Goal: Task Accomplishment & Management: Manage account settings

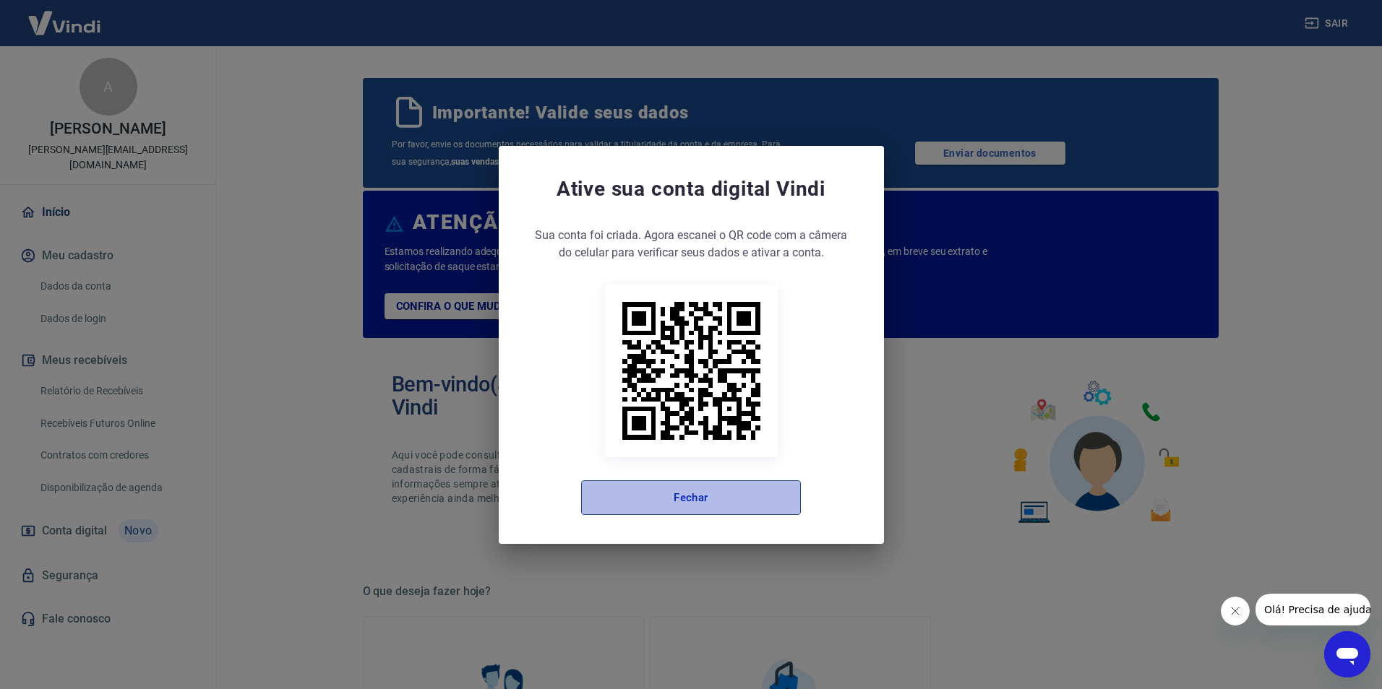
click at [673, 499] on button "Fechar" at bounding box center [691, 498] width 220 height 35
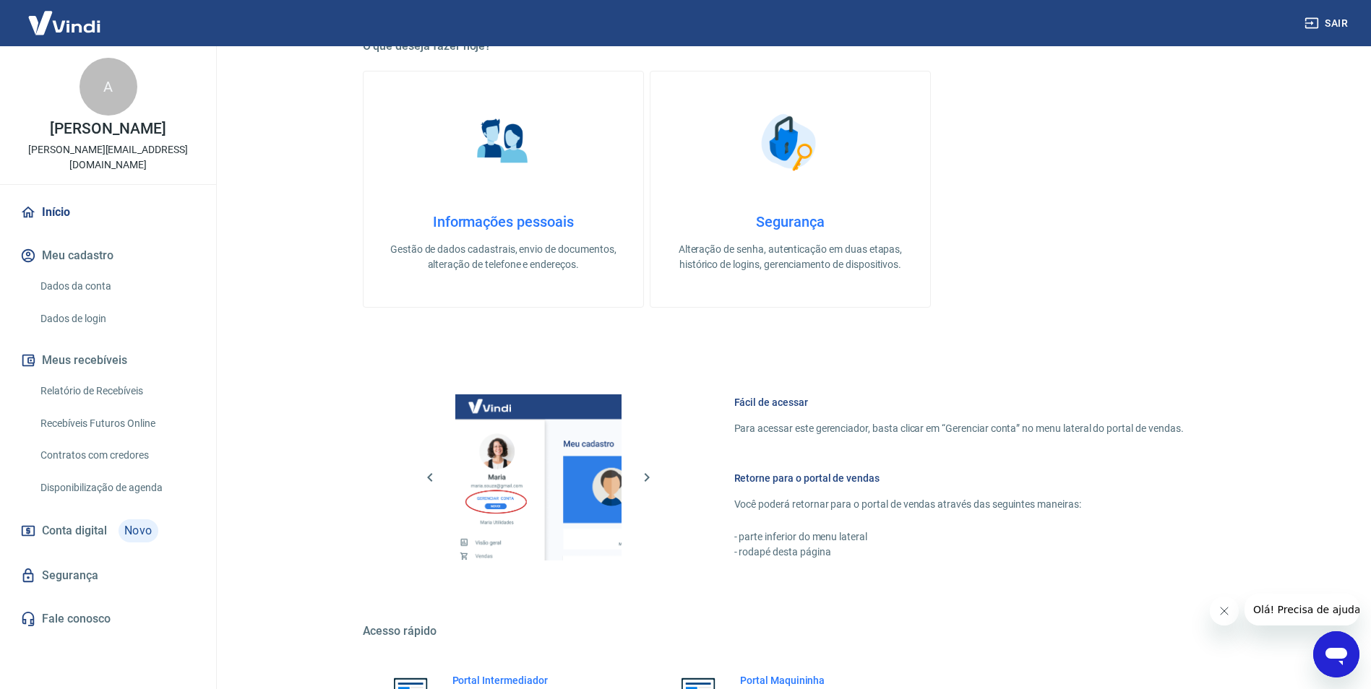
scroll to position [699, 0]
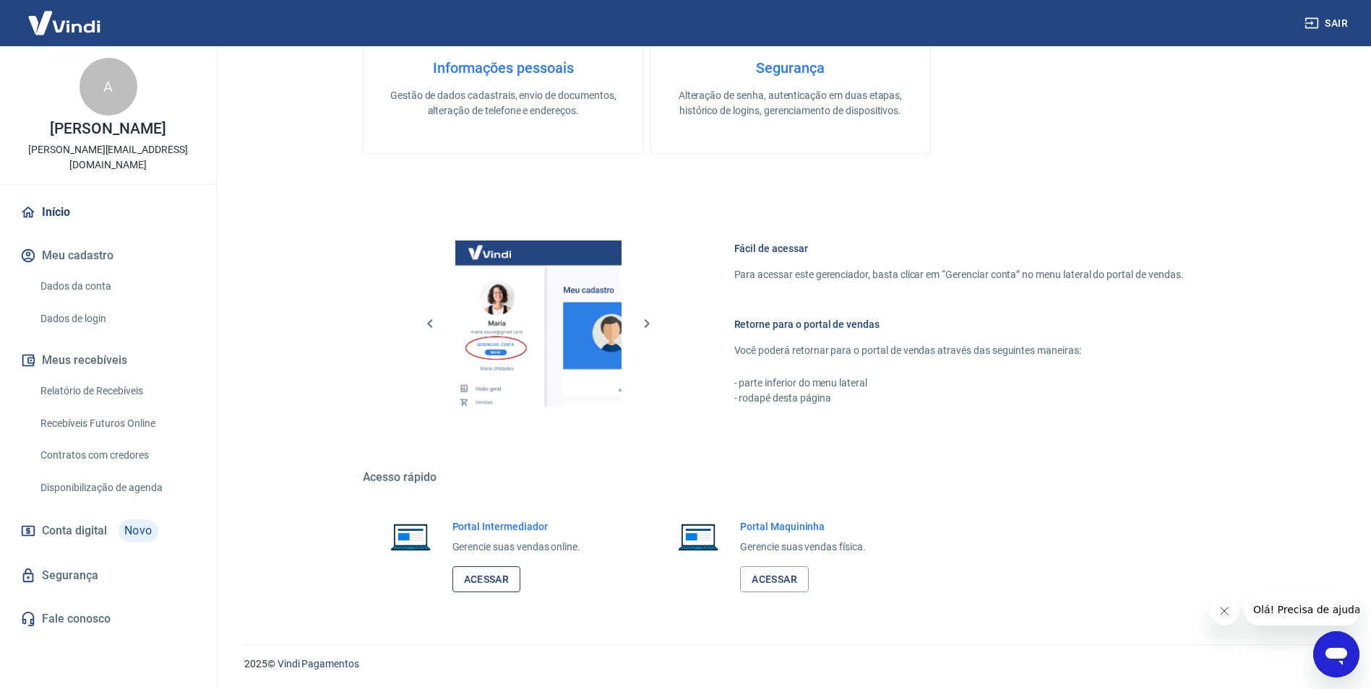
click at [509, 574] on link "Acessar" at bounding box center [486, 580] width 69 height 27
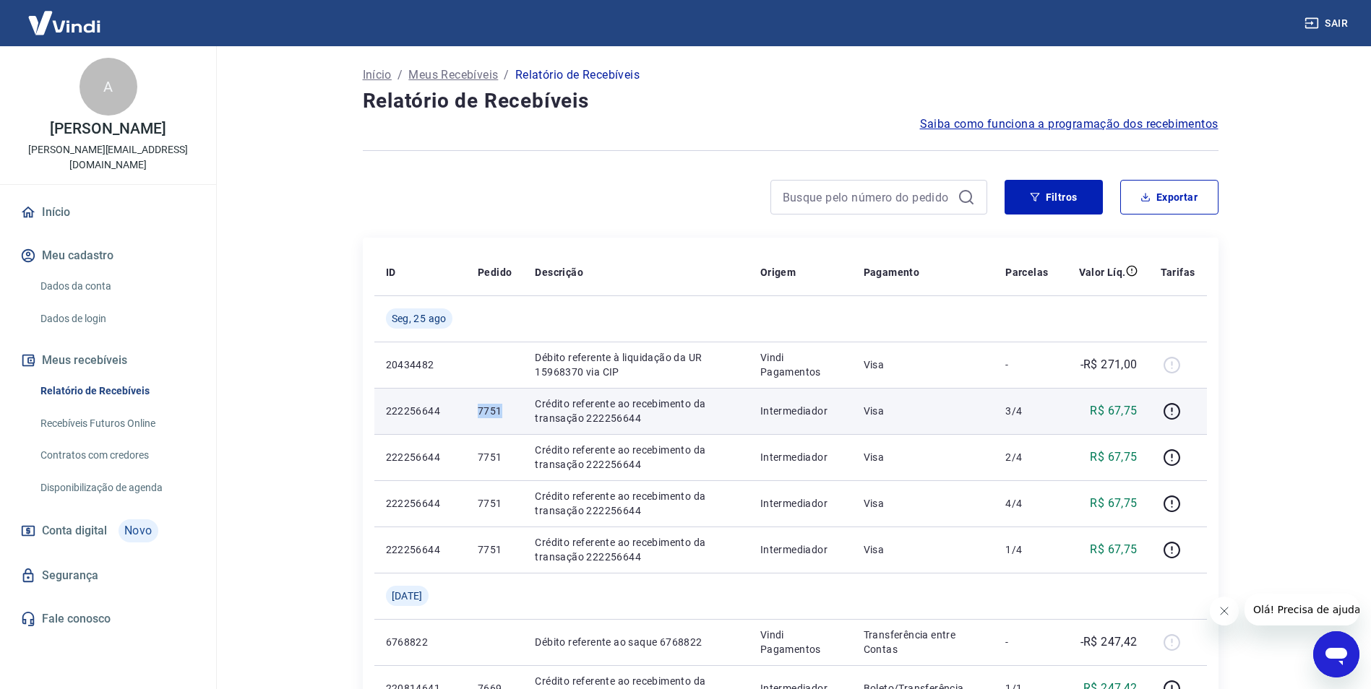
drag, startPoint x: 475, startPoint y: 413, endPoint x: 499, endPoint y: 413, distance: 24.6
click at [499, 413] on td "7751" at bounding box center [494, 411] width 57 height 46
copy p "7751"
